Goal: Task Accomplishment & Management: Use online tool/utility

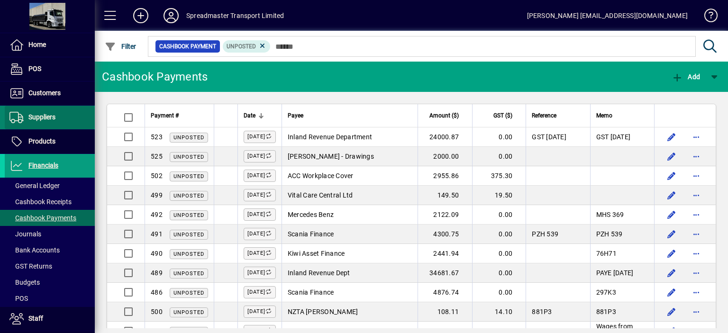
click at [49, 118] on span "Suppliers" at bounding box center [41, 117] width 27 height 8
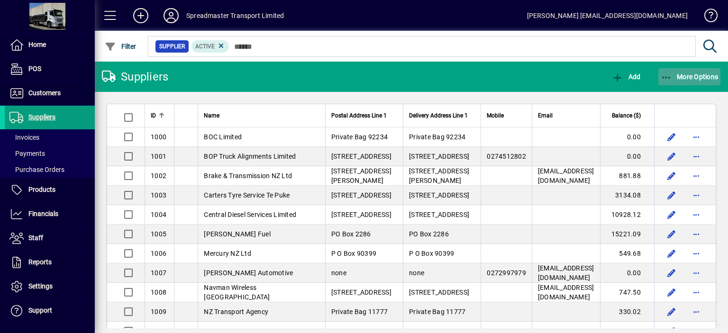
click at [687, 76] on span "More Options" at bounding box center [689, 77] width 58 height 8
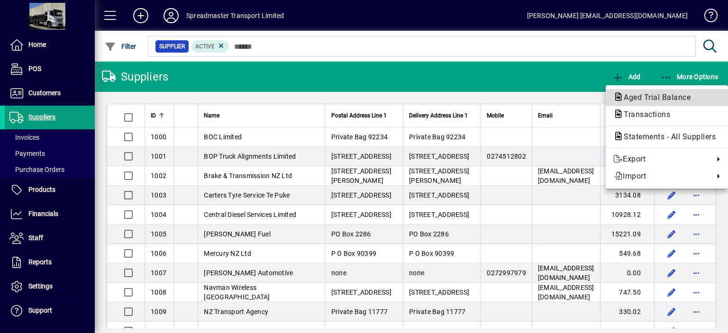
click at [637, 98] on span "Aged Trial Balance" at bounding box center [654, 97] width 82 height 9
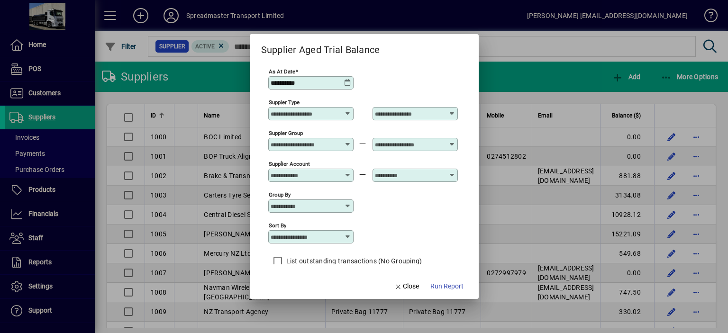
scroll to position [8, 0]
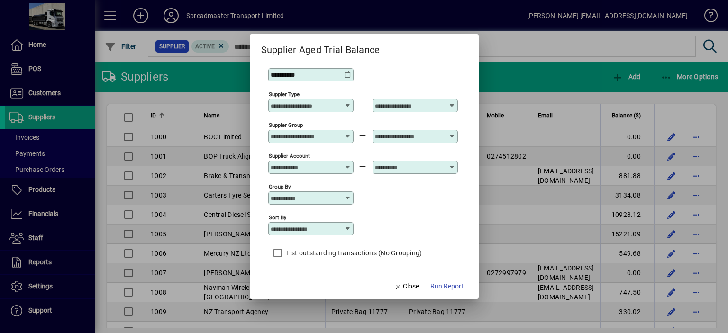
click at [349, 229] on icon at bounding box center [348, 229] width 8 height 8
click at [314, 285] on div "Supplier Name" at bounding box center [297, 286] width 45 height 10
type input "**********"
click at [441, 284] on span "Run Report" at bounding box center [446, 286] width 33 height 10
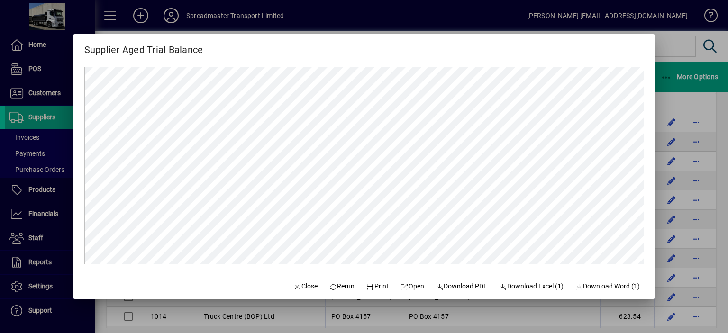
scroll to position [95, 0]
click at [303, 286] on span "Close" at bounding box center [305, 286] width 25 height 10
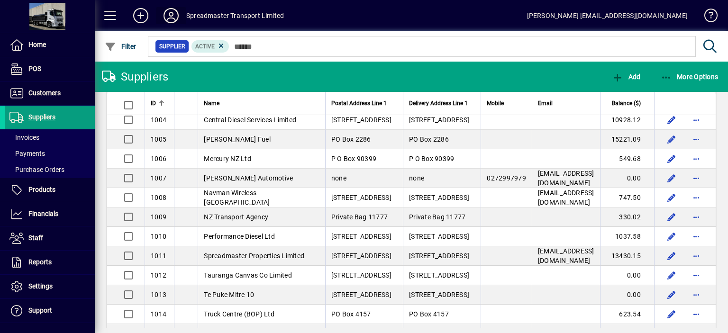
click at [172, 18] on icon at bounding box center [171, 15] width 19 height 15
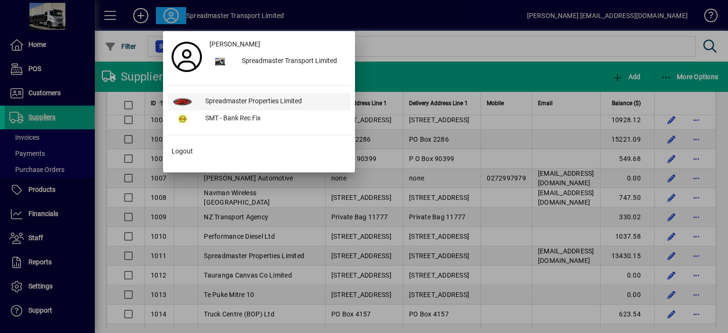
click at [244, 97] on div "Spreadmaster Properties Limited" at bounding box center [274, 101] width 153 height 17
